Goal: Information Seeking & Learning: Learn about a topic

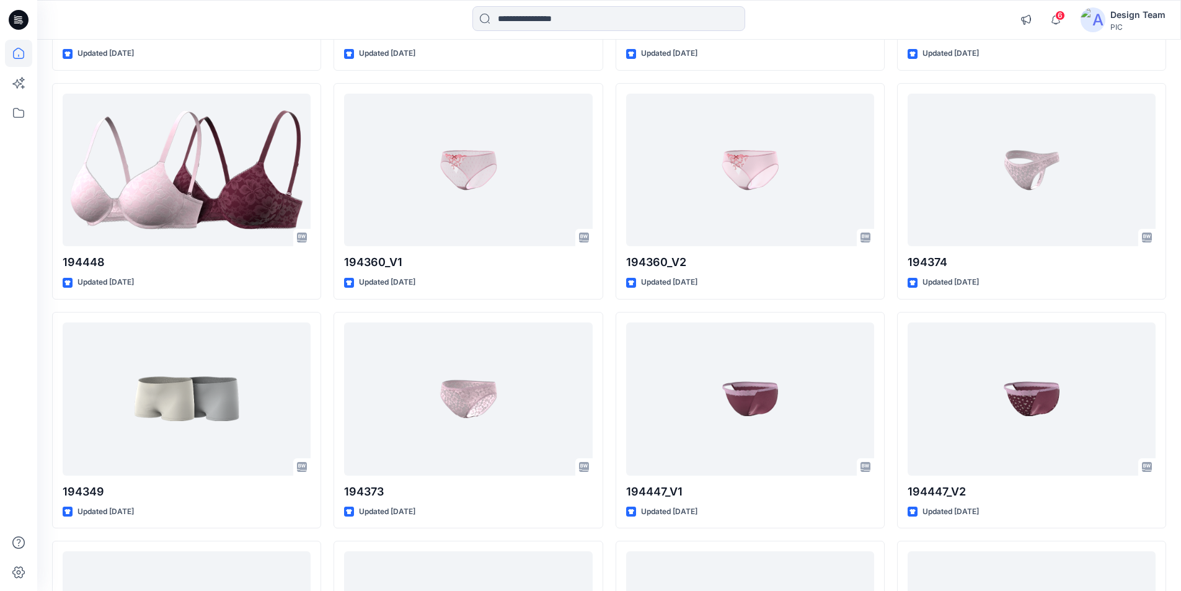
scroll to position [2839, 0]
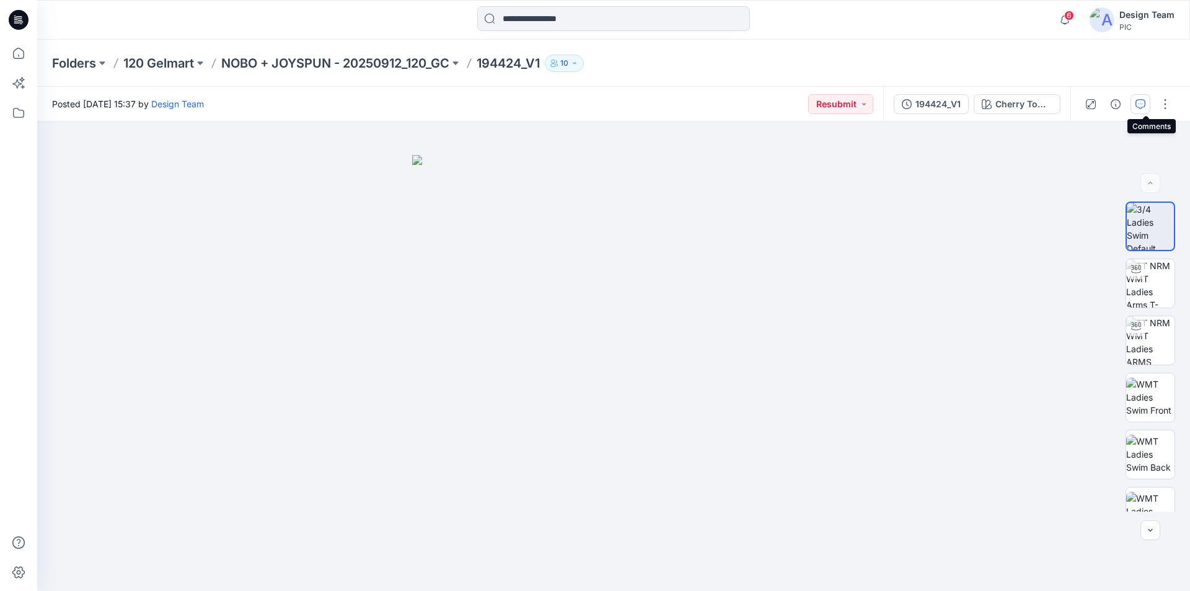
click at [1146, 106] on icon "button" at bounding box center [1141, 104] width 10 height 10
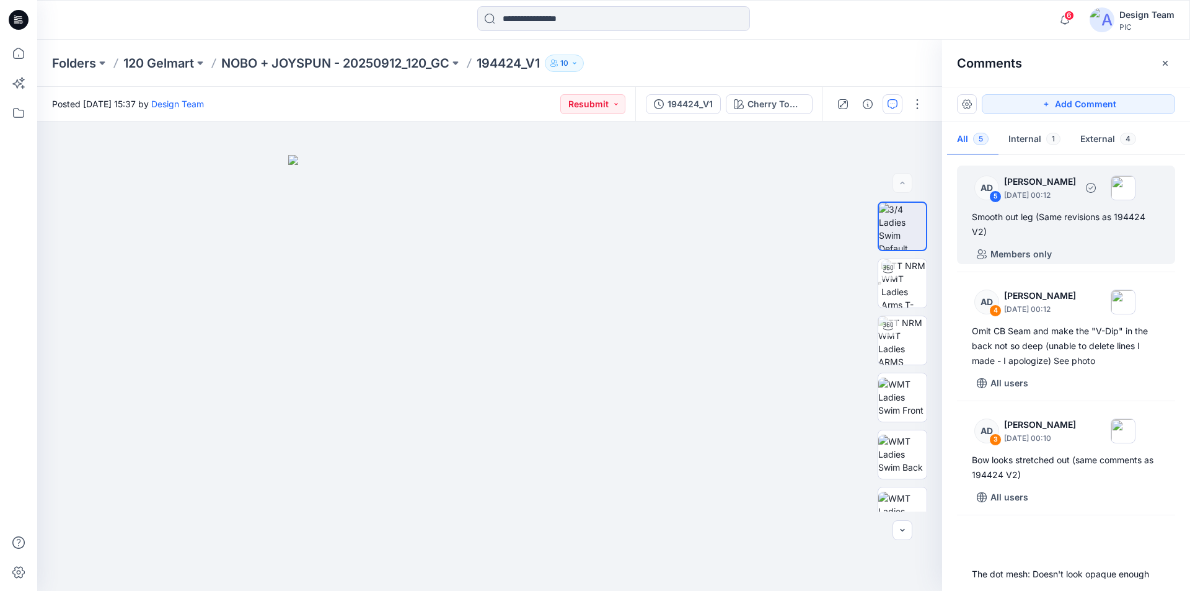
click at [1125, 214] on div "Smooth out leg (Same revisions as 194424 V2)" at bounding box center [1066, 225] width 188 height 30
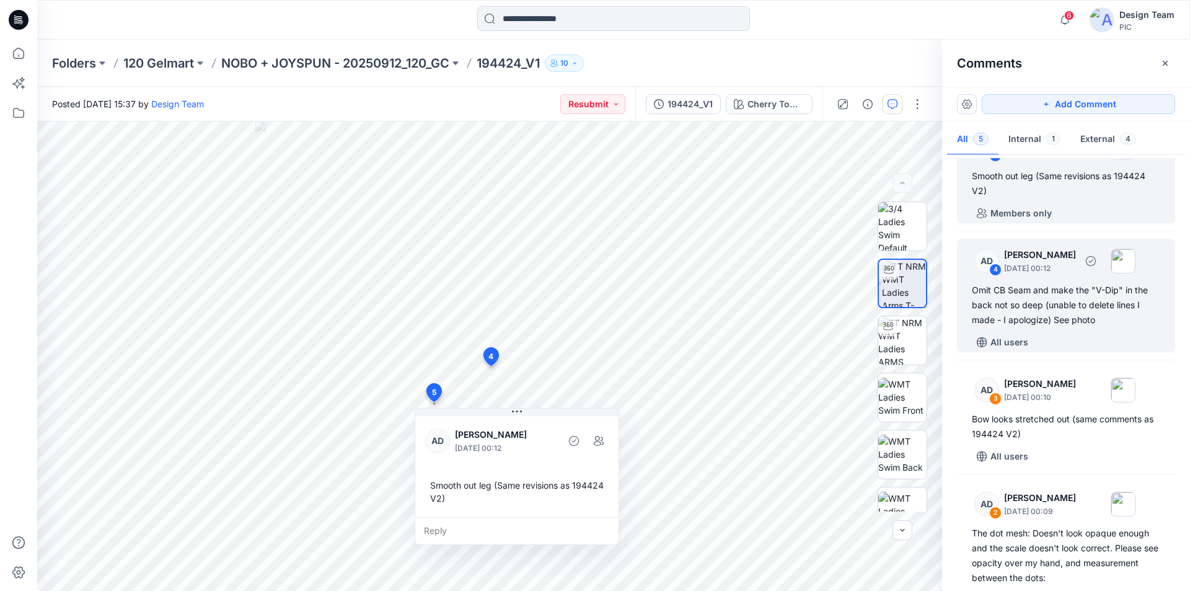
scroll to position [124, 0]
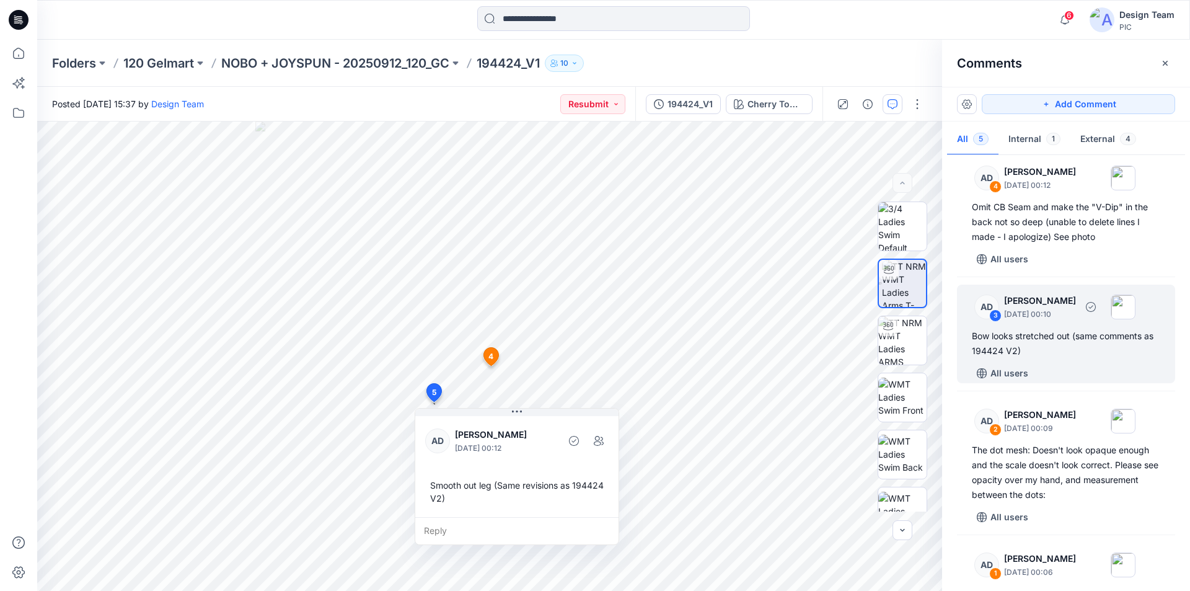
click at [1092, 363] on div "All users" at bounding box center [1073, 373] width 203 height 20
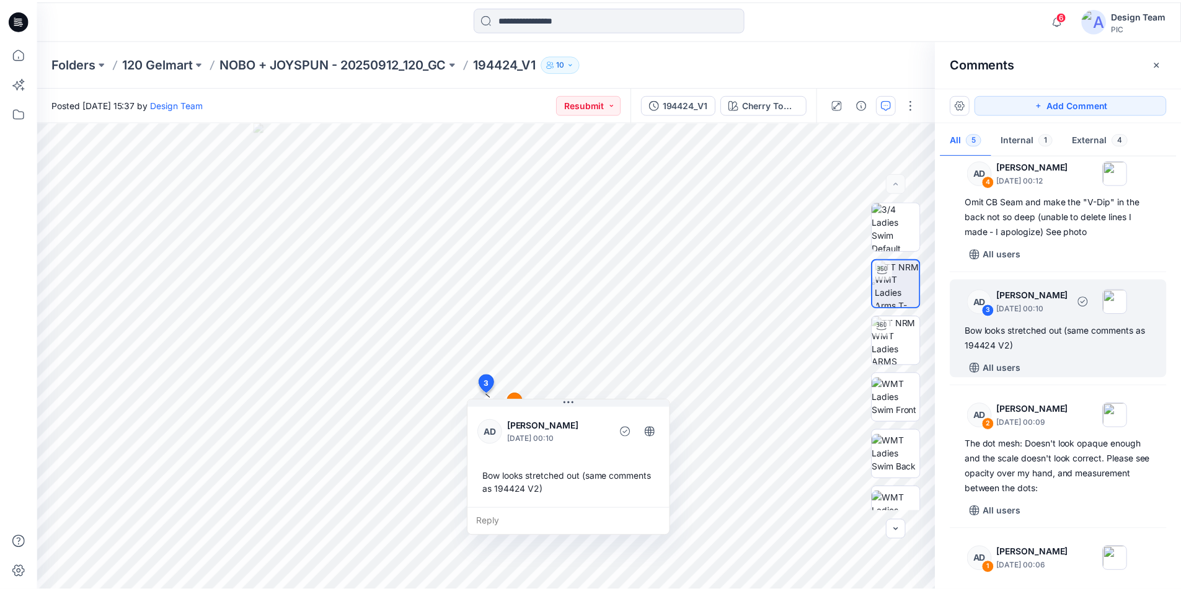
scroll to position [131, 0]
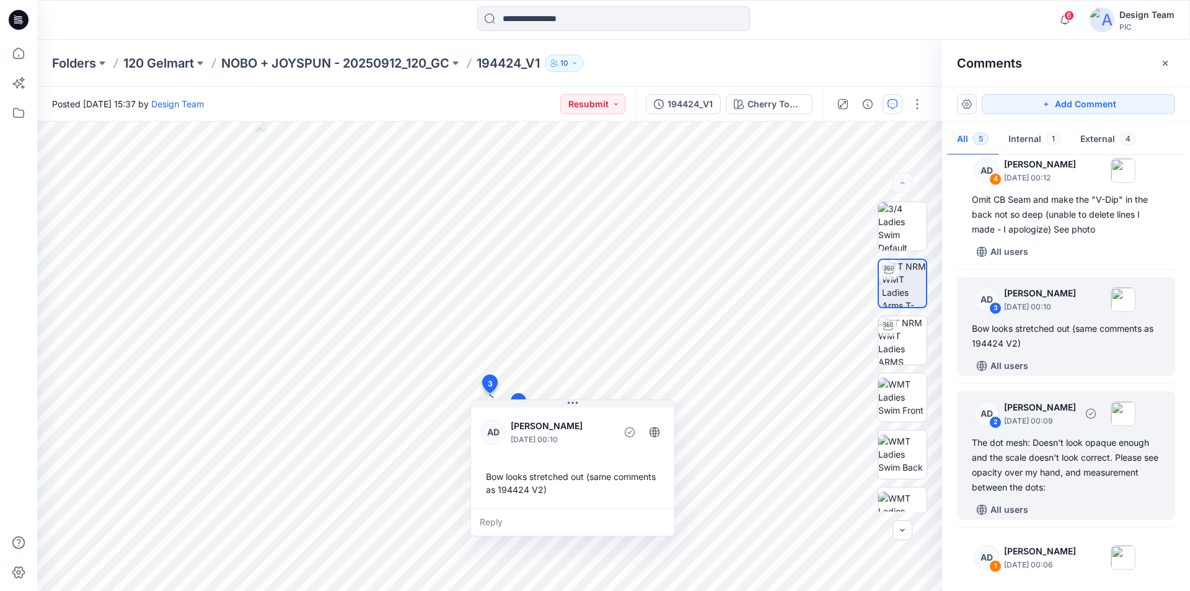
click at [1120, 449] on div "The dot mesh: Doesn't look opaque enough and the scale doesn't look correct. Pl…" at bounding box center [1066, 465] width 188 height 60
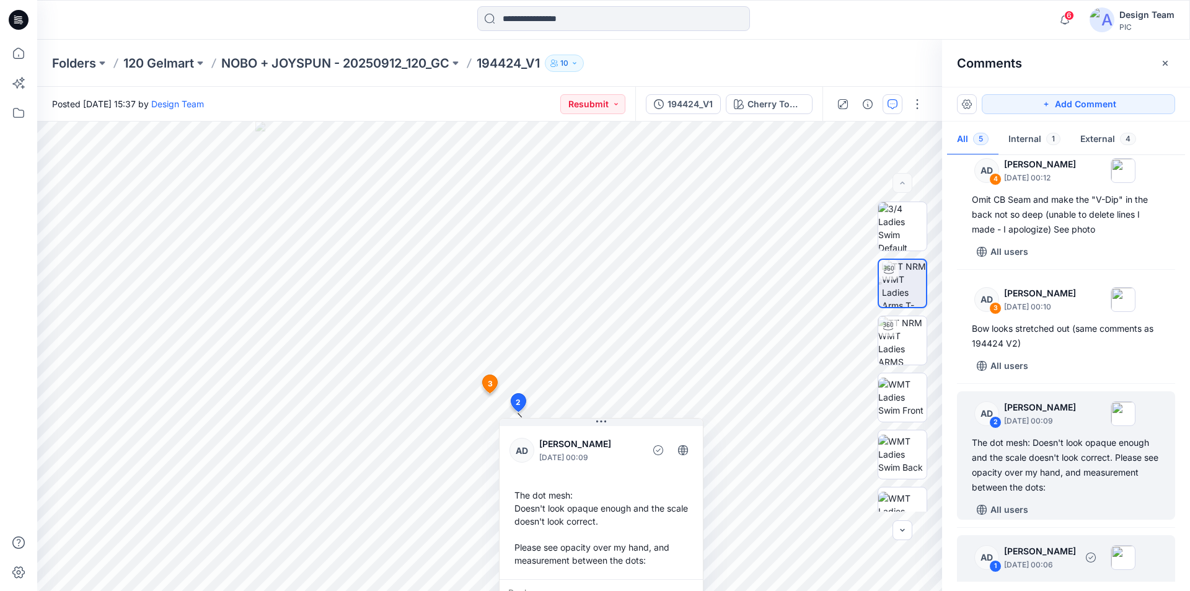
click at [1111, 579] on div "Add side seams (Same as 194424 V2)" at bounding box center [1066, 586] width 188 height 15
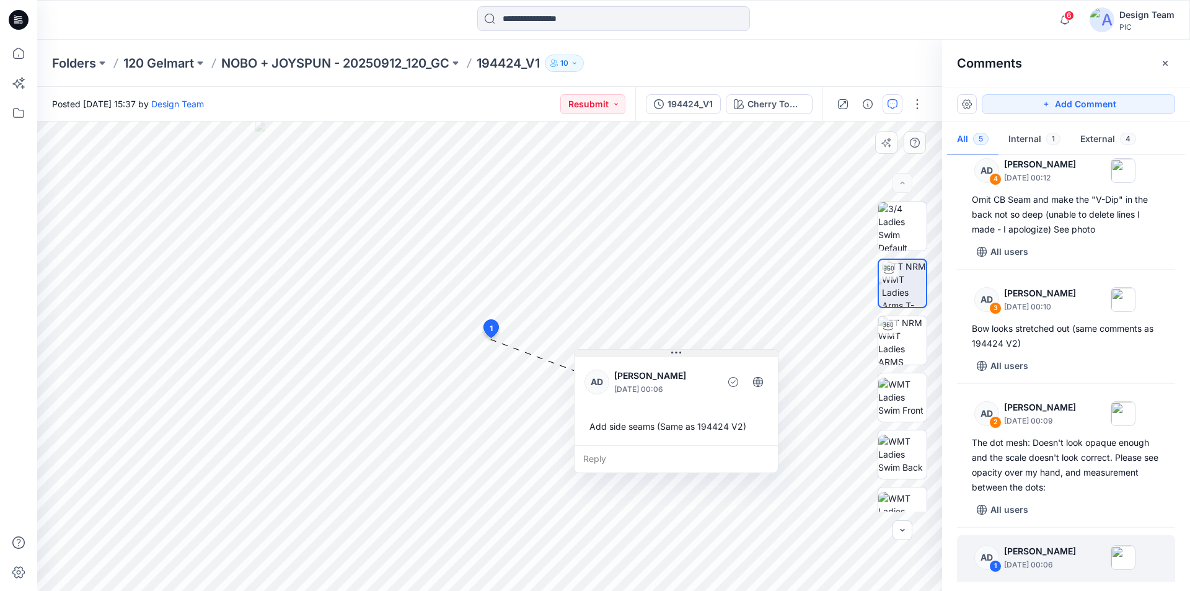
drag, startPoint x: 599, startPoint y: 347, endPoint x: 698, endPoint y: 350, distance: 99.2
click at [698, 350] on button at bounding box center [676, 353] width 203 height 7
click at [12, 17] on icon at bounding box center [19, 20] width 20 height 20
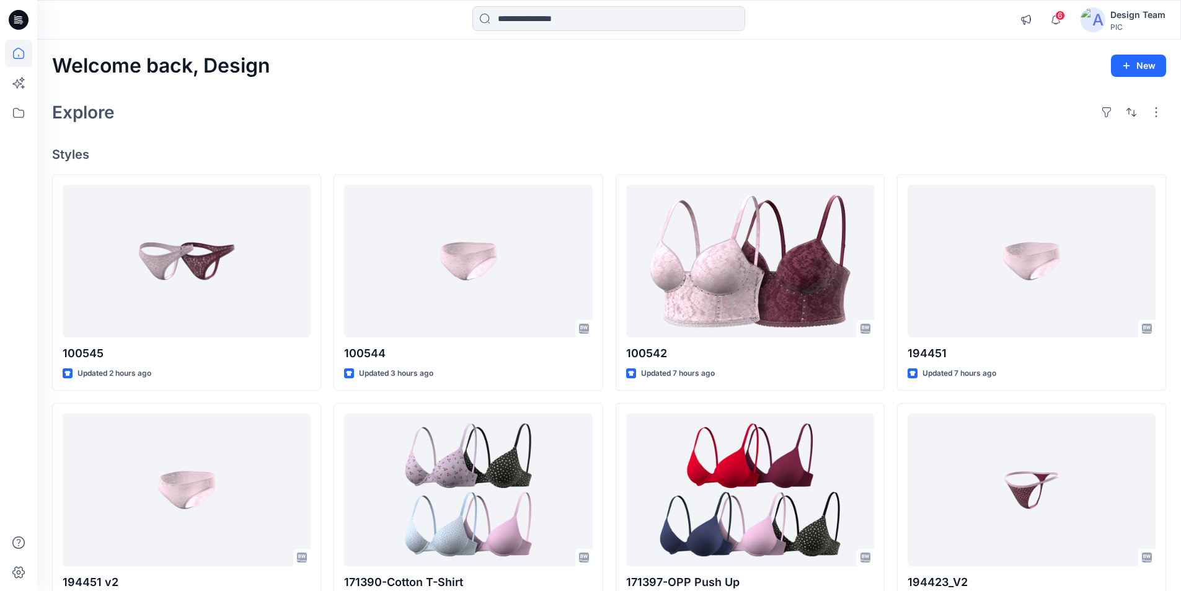
click at [17, 15] on icon at bounding box center [19, 20] width 20 height 20
